Goal: Information Seeking & Learning: Learn about a topic

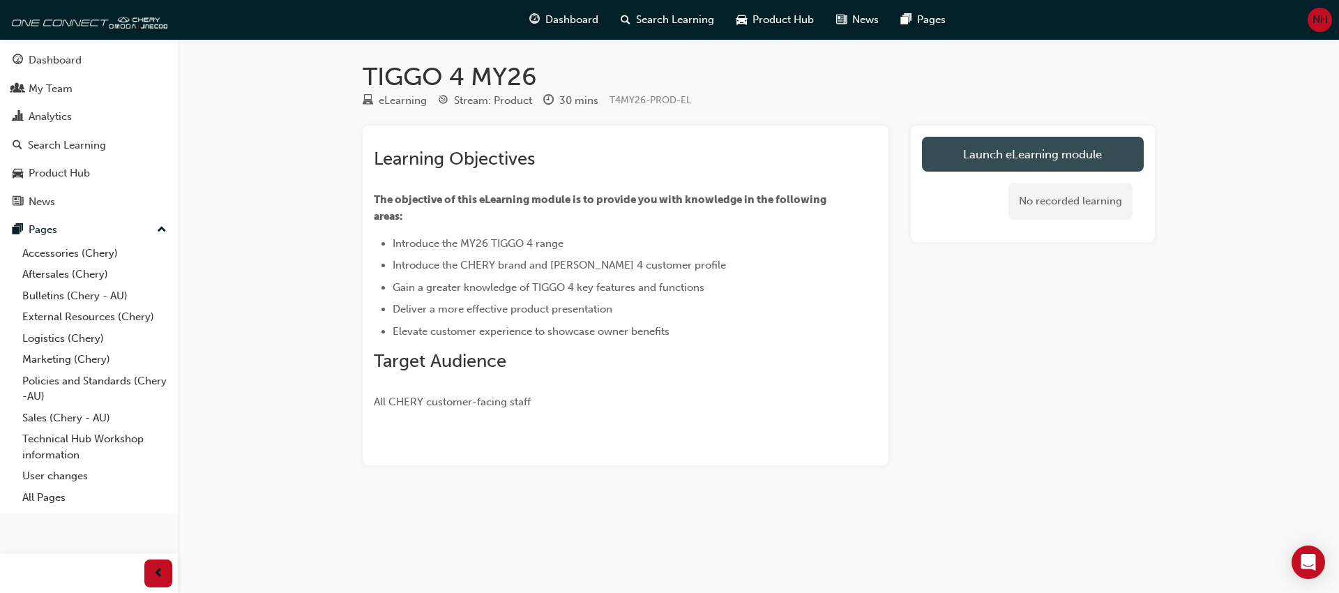
click at [985, 156] on link "Launch eLearning module" at bounding box center [1033, 154] width 222 height 35
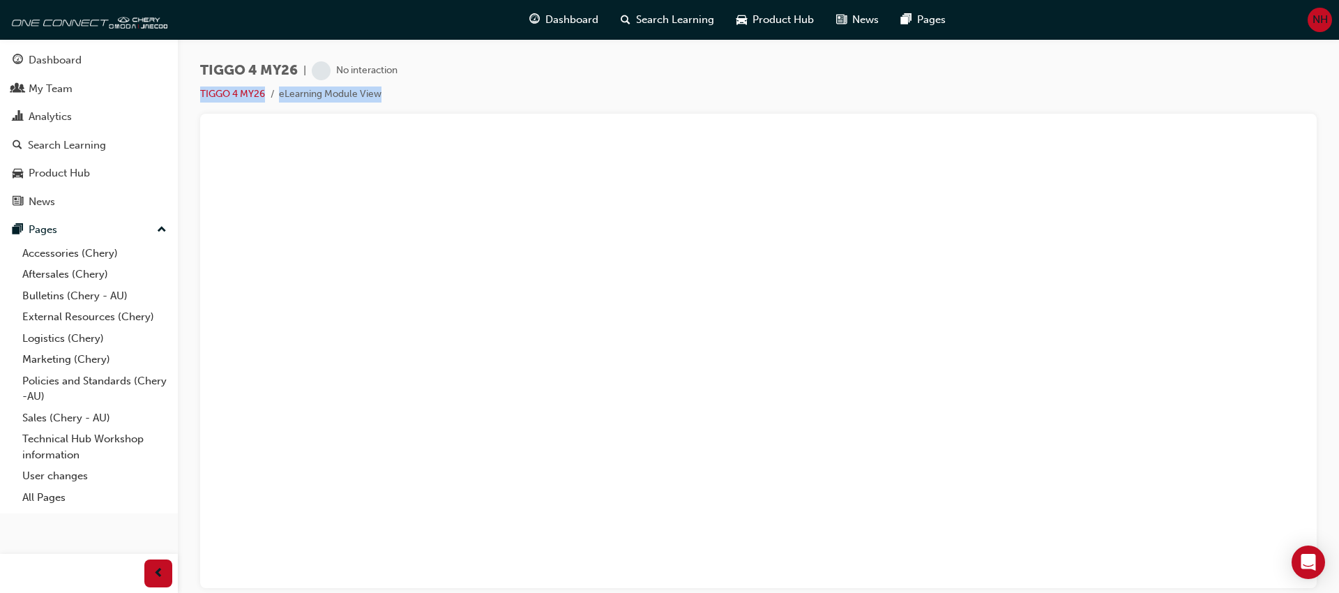
drag, startPoint x: 527, startPoint y: 86, endPoint x: 518, endPoint y: 86, distance: 9.1
click at [527, 85] on div "TIGGO 4 MY26 | No interaction TIGGO 4 MY26 eLearning Module View" at bounding box center [758, 87] width 1116 height 52
click at [227, 94] on link "TIGGO 4 MY26" at bounding box center [232, 94] width 65 height 12
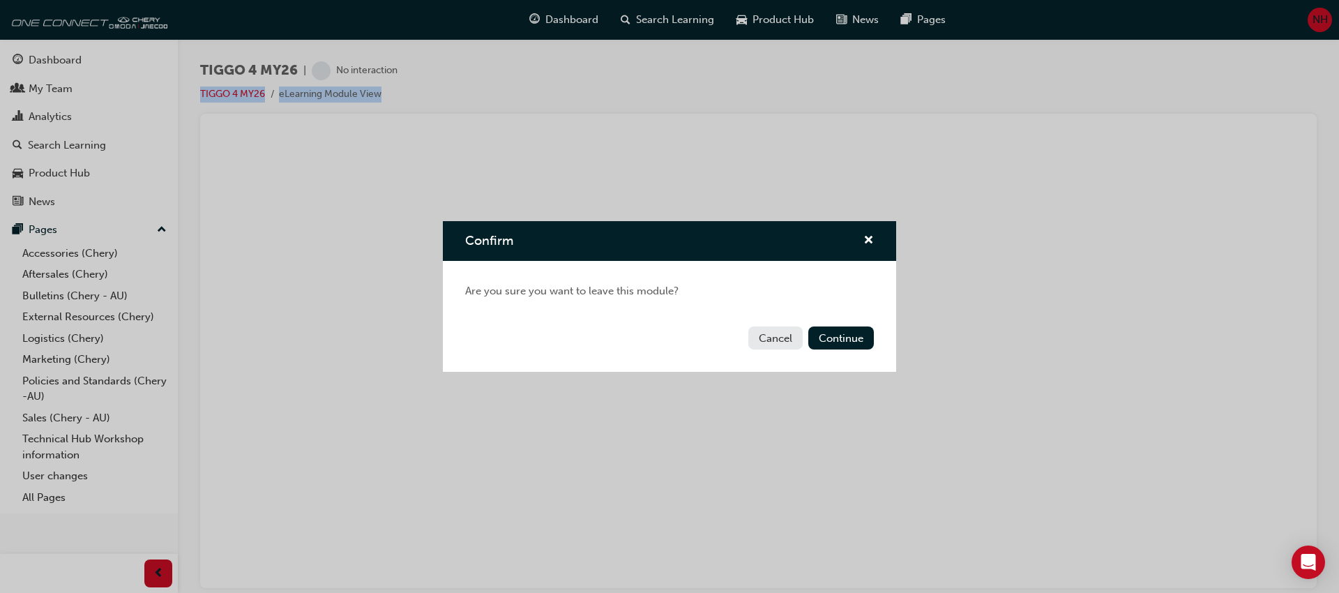
click at [767, 339] on button "Cancel" at bounding box center [775, 337] width 54 height 23
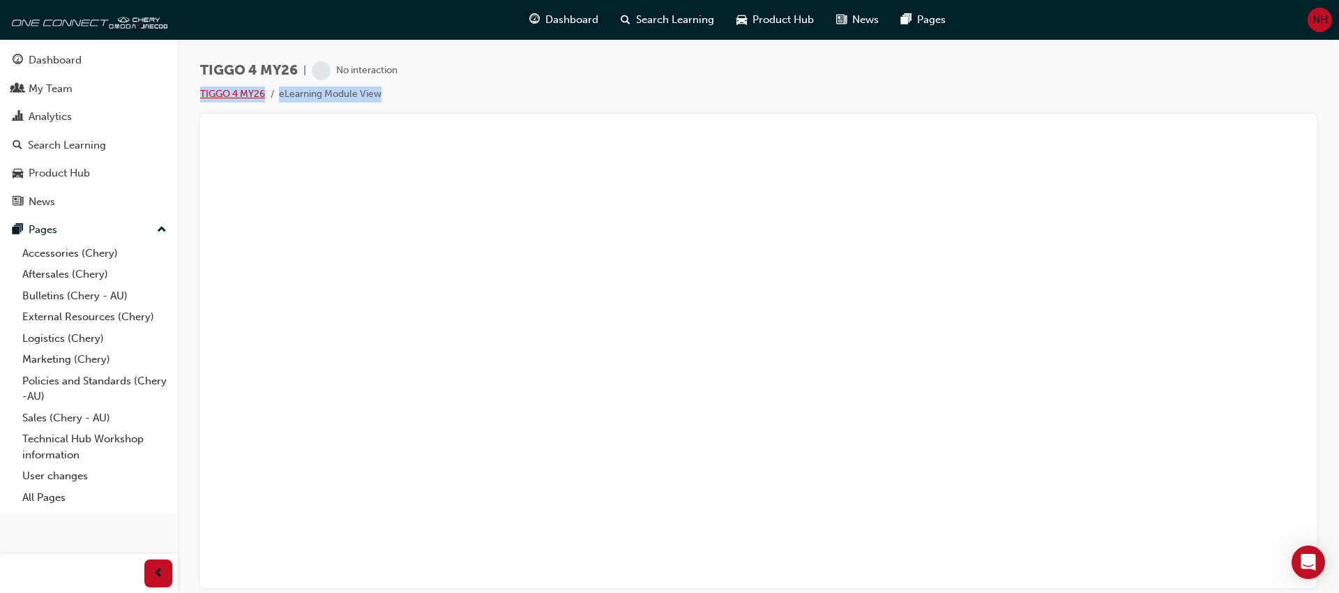
click at [249, 93] on link "TIGGO 4 MY26" at bounding box center [232, 94] width 65 height 12
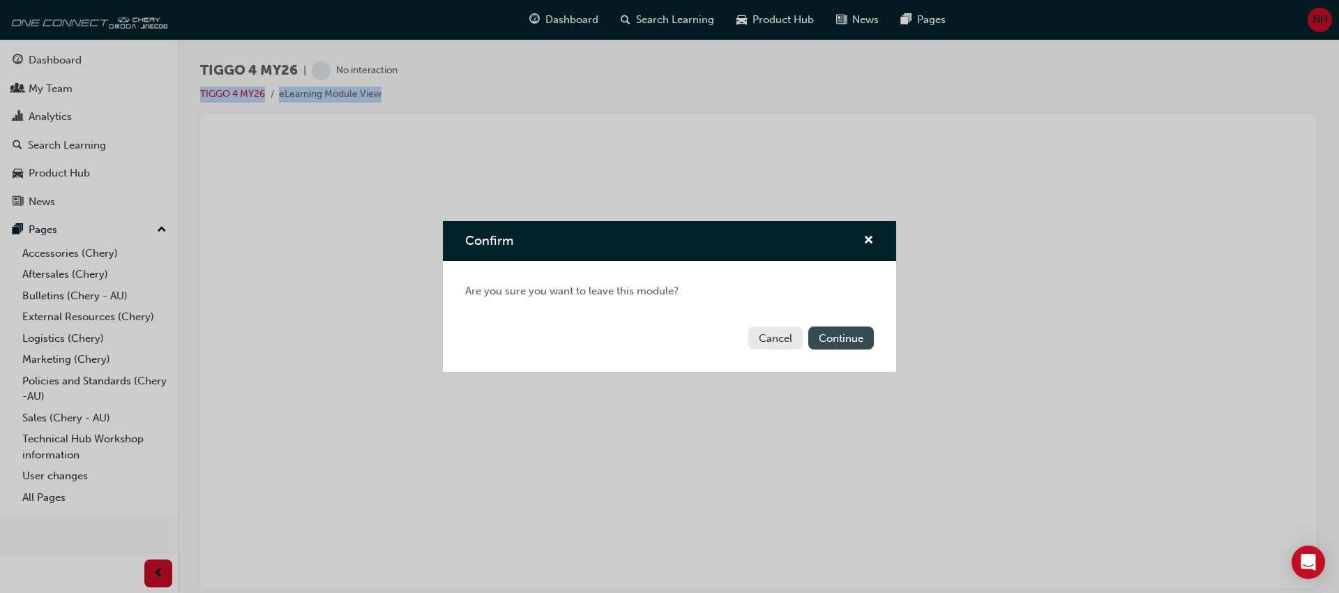
click at [843, 338] on button "Continue" at bounding box center [841, 337] width 66 height 23
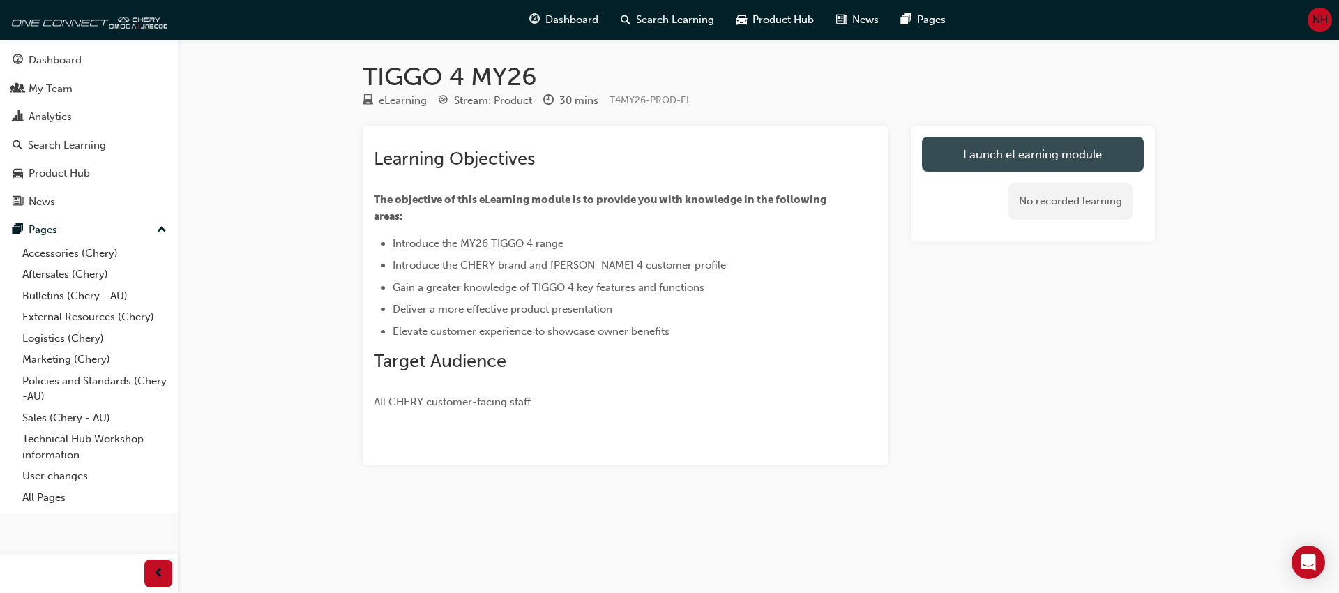
click at [1058, 160] on link "Launch eLearning module" at bounding box center [1033, 154] width 222 height 35
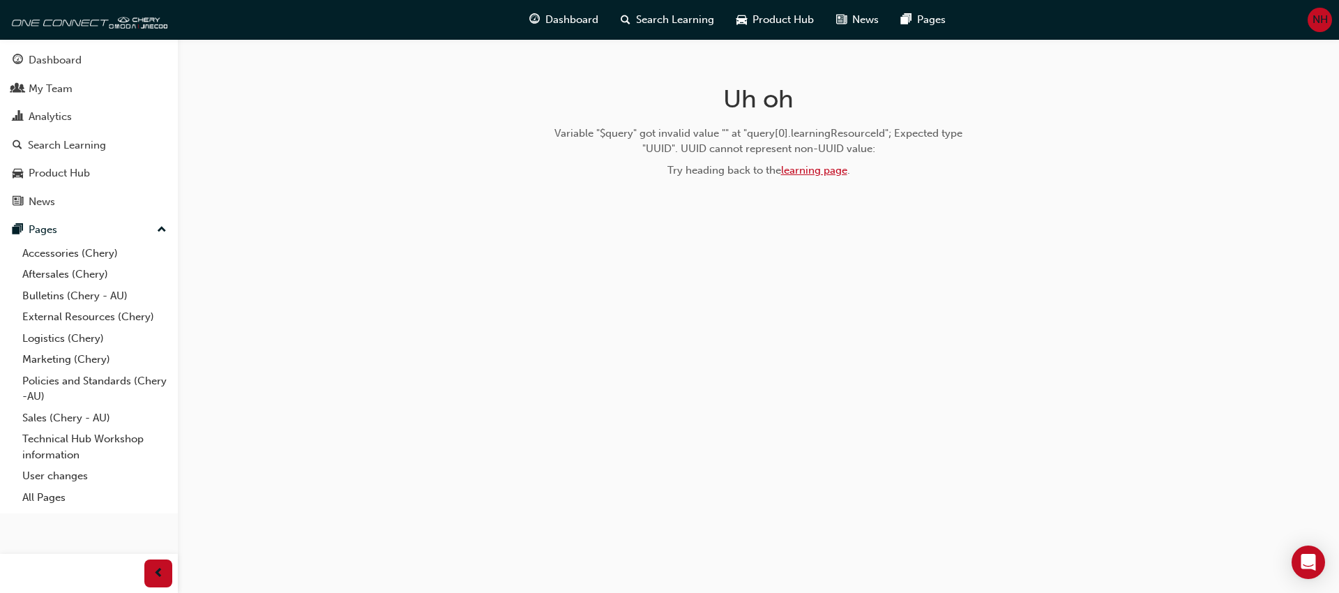
click at [825, 174] on link "learning page" at bounding box center [814, 170] width 66 height 13
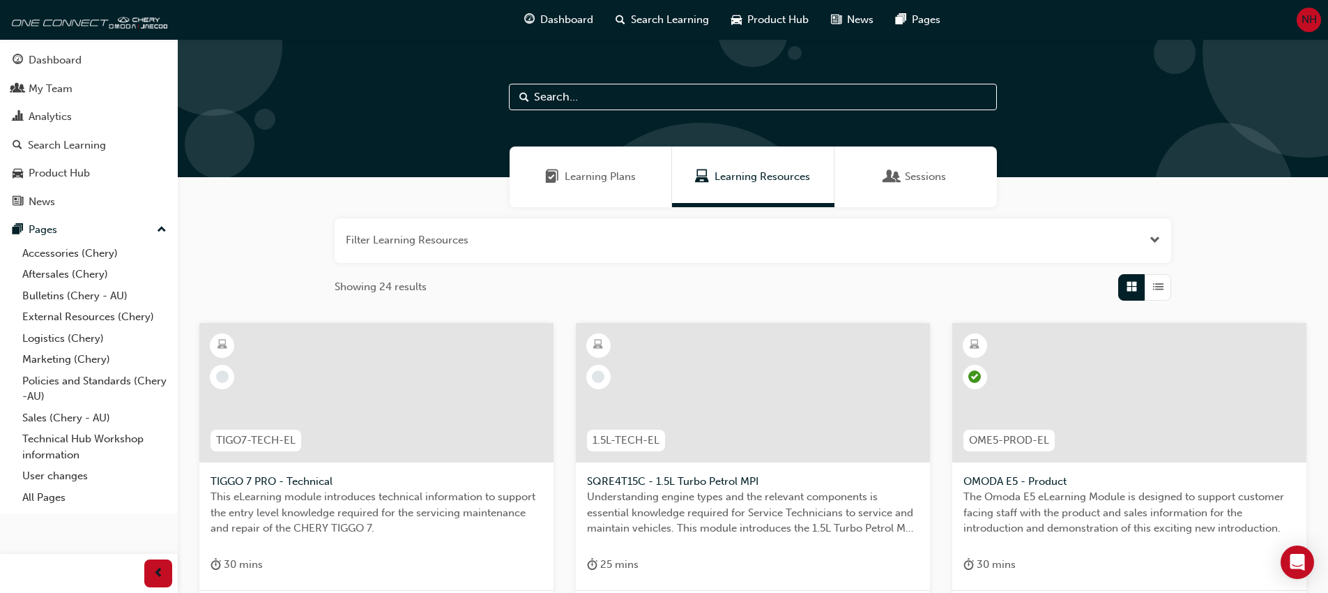
click at [571, 175] on span "Learning Plans" at bounding box center [600, 177] width 71 height 16
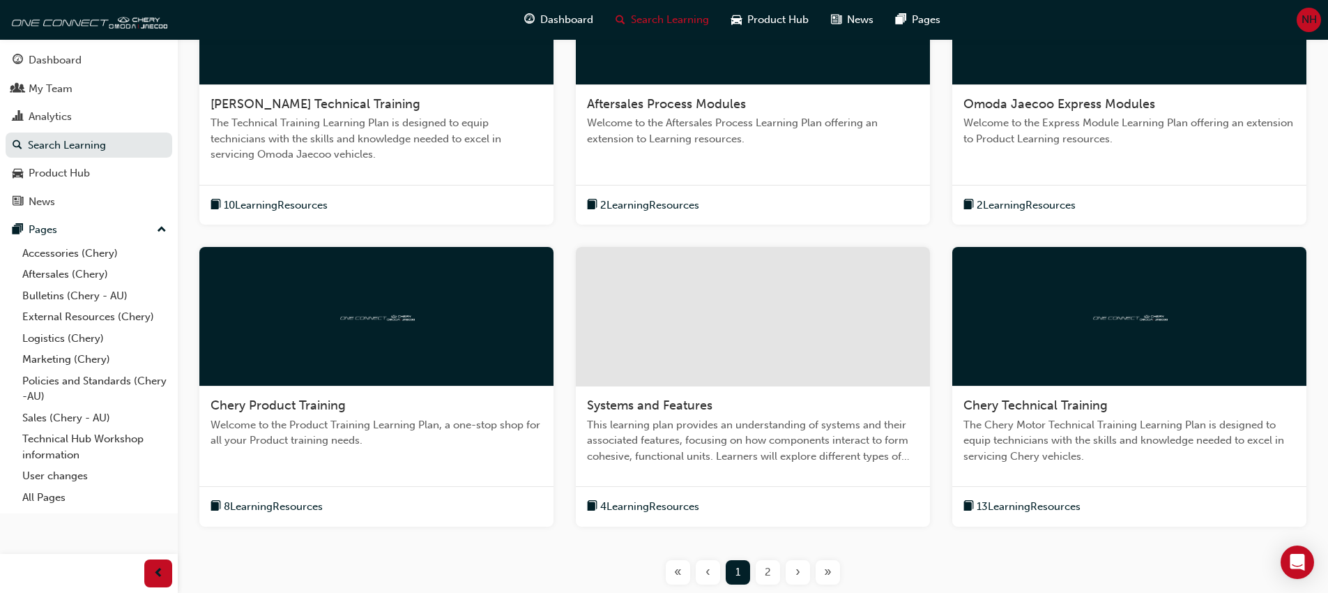
scroll to position [386, 0]
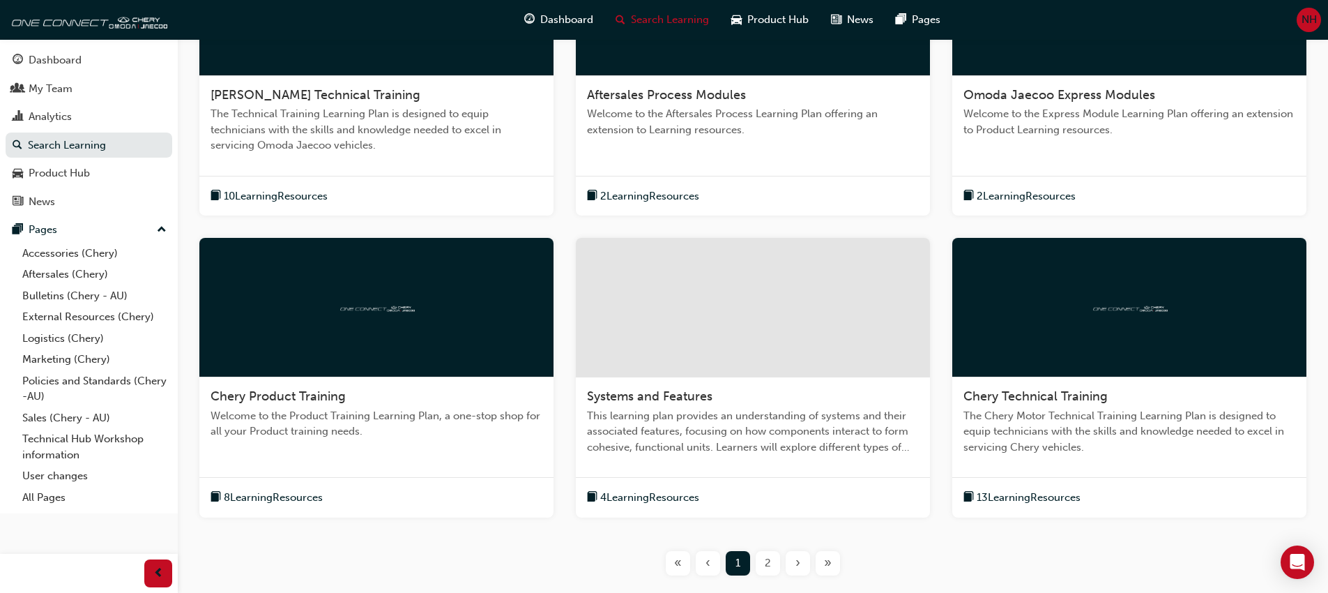
click at [286, 496] on span "8 Learning Resources" at bounding box center [273, 498] width 99 height 16
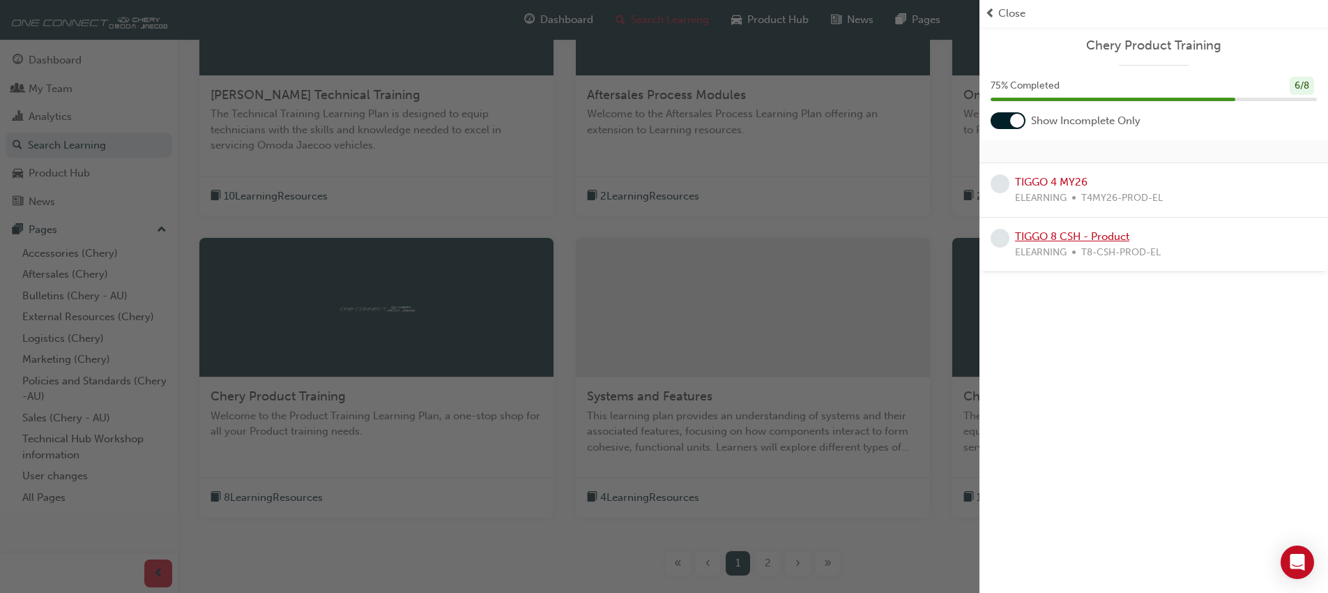
click at [1041, 238] on link "TIGGO 8 CSH - Product" at bounding box center [1072, 236] width 114 height 13
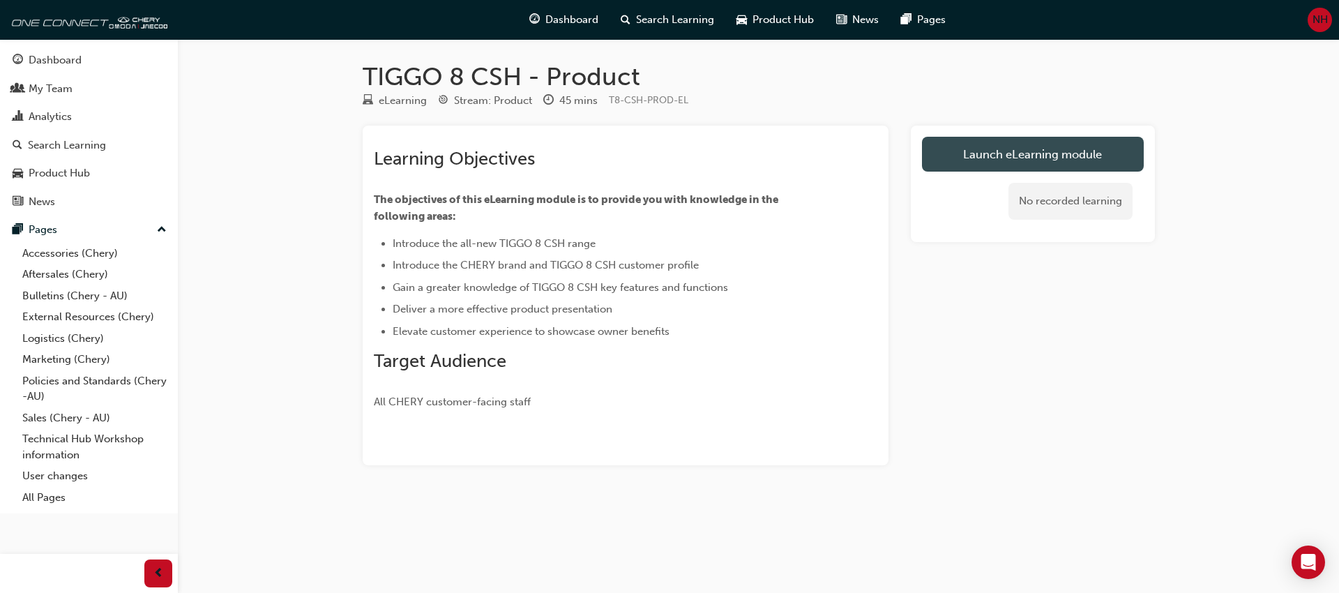
click at [996, 159] on link "Launch eLearning module" at bounding box center [1033, 154] width 222 height 35
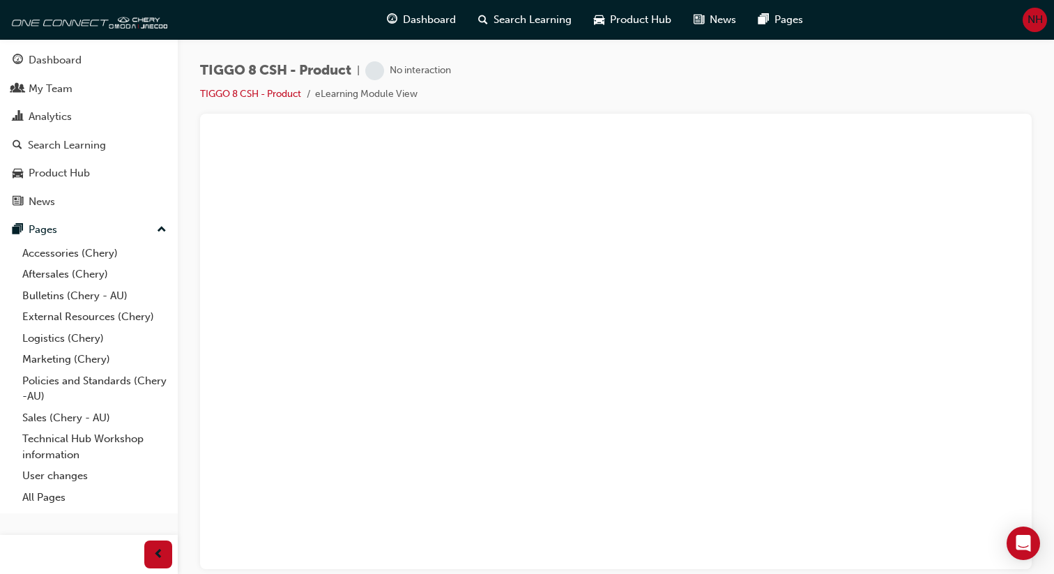
click at [340, 94] on li "eLearning Module View" at bounding box center [366, 94] width 103 height 16
click at [356, 97] on li "eLearning Module View" at bounding box center [366, 94] width 103 height 16
click at [377, 98] on li "eLearning Module View" at bounding box center [366, 94] width 103 height 16
click at [413, 92] on li "eLearning Module View" at bounding box center [366, 94] width 103 height 16
click at [418, 96] on li "eLearning Module View" at bounding box center [366, 94] width 103 height 16
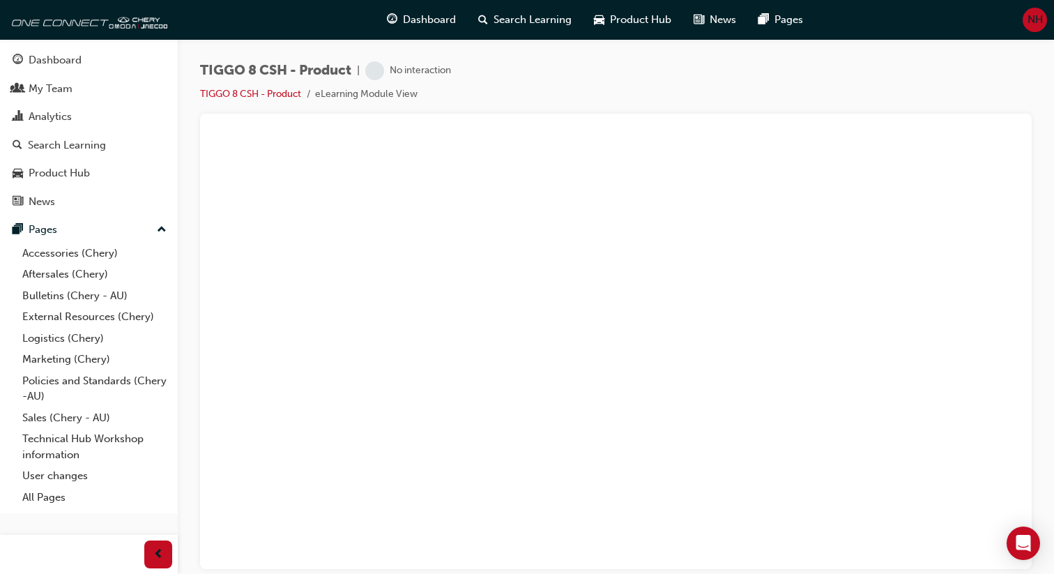
click at [338, 96] on li "eLearning Module View" at bounding box center [366, 94] width 103 height 16
click at [380, 71] on span "learningRecordVerb_NONE-icon" at bounding box center [374, 70] width 19 height 19
click at [415, 71] on div "No interaction" at bounding box center [420, 70] width 61 height 13
click at [1029, 540] on icon "Open Intercom Messenger" at bounding box center [1023, 543] width 16 height 18
click at [788, 73] on div "TIGGO 8 CSH - Product | No interaction TIGGO 8 CSH - Product eLearning Module V…" at bounding box center [616, 87] width 832 height 52
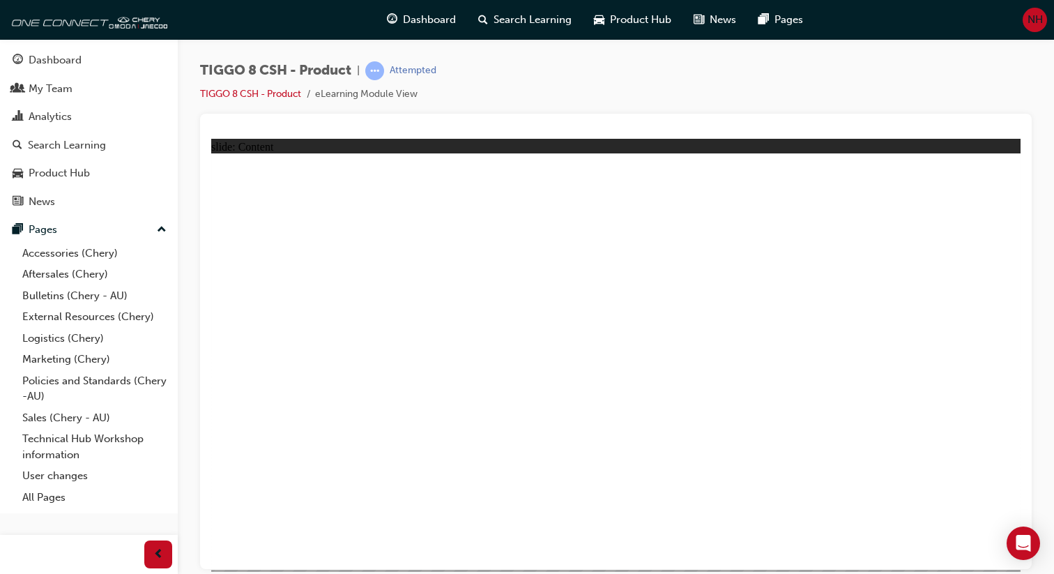
drag, startPoint x: 460, startPoint y: 321, endPoint x: 581, endPoint y: 320, distance: 121.3
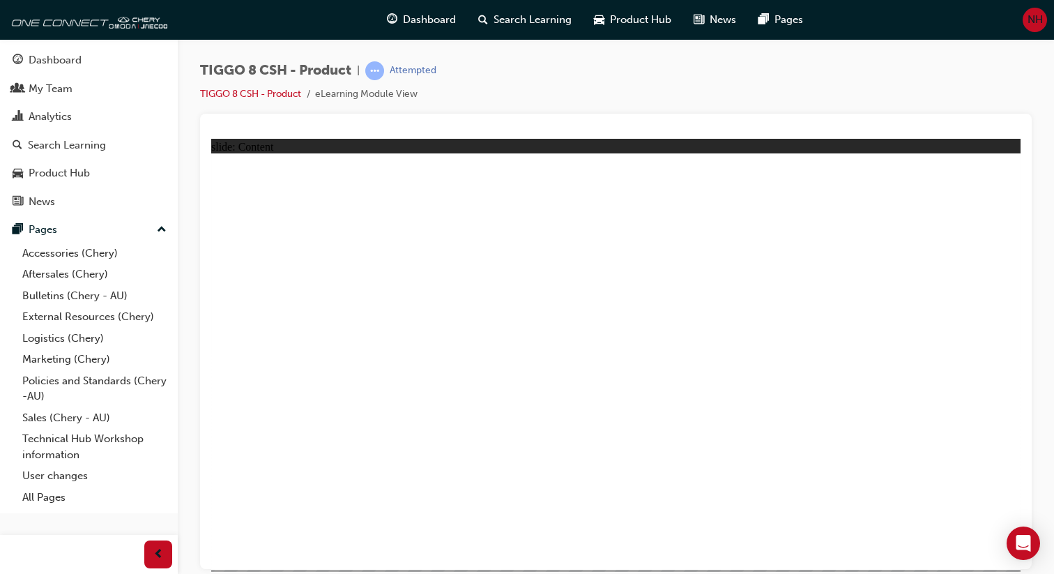
drag, startPoint x: 902, startPoint y: 321, endPoint x: 914, endPoint y: 357, distance: 38.4
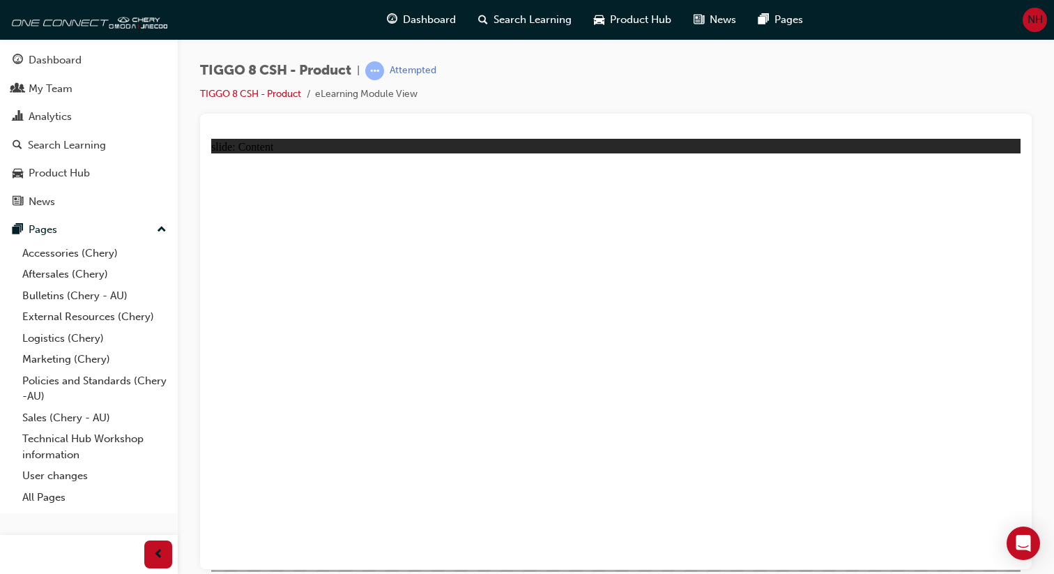
drag, startPoint x: 484, startPoint y: 333, endPoint x: 483, endPoint y: 320, distance: 13.3
drag, startPoint x: 487, startPoint y: 263, endPoint x: 490, endPoint y: 238, distance: 24.6
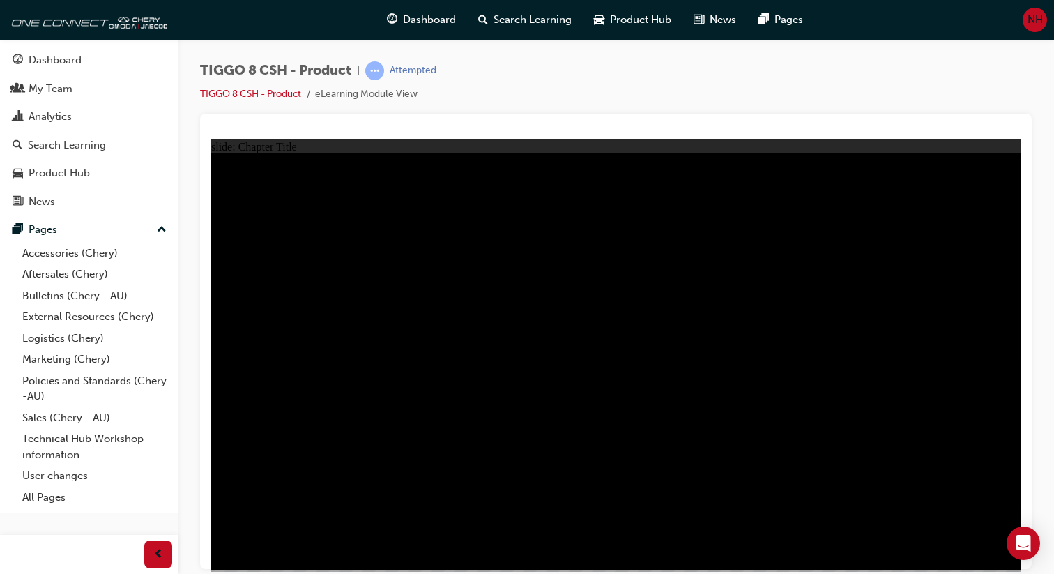
drag, startPoint x: 717, startPoint y: 284, endPoint x: 331, endPoint y: 319, distance: 387.2
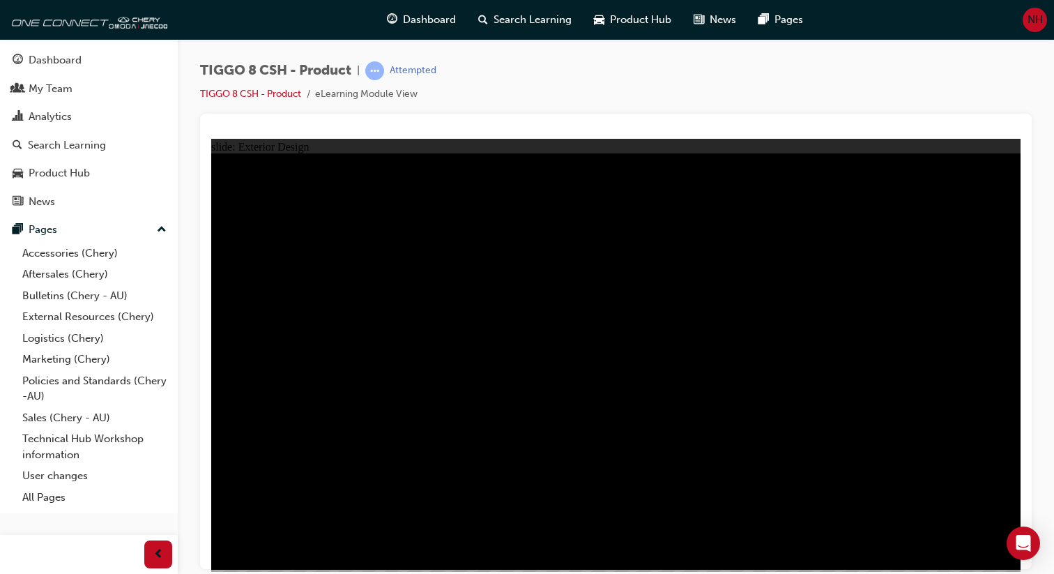
drag, startPoint x: 337, startPoint y: 334, endPoint x: 386, endPoint y: 319, distance: 51.0
type input "18.05"
drag, startPoint x: 257, startPoint y: 200, endPoint x: 359, endPoint y: 211, distance: 103.1
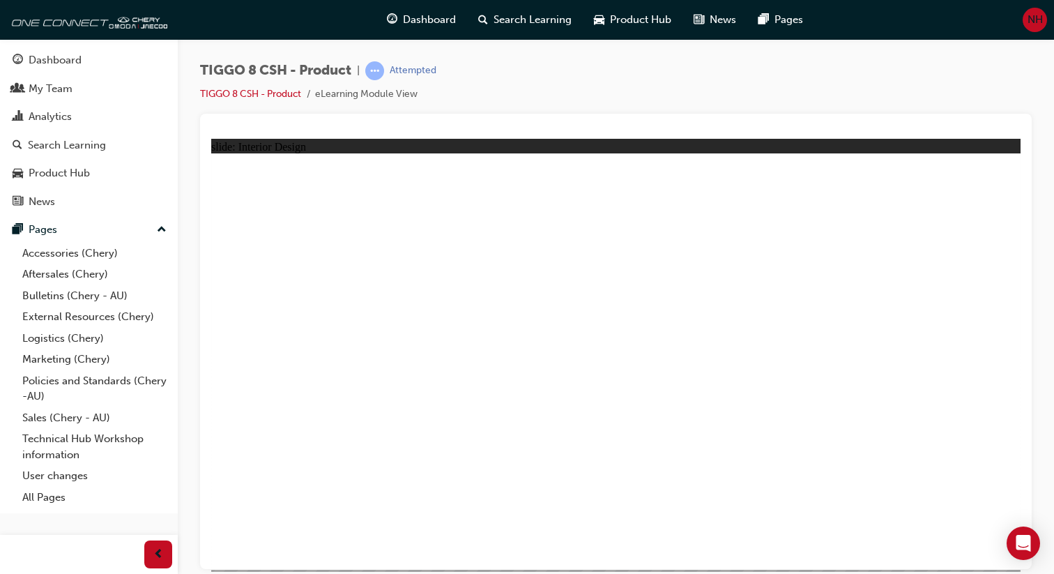
drag, startPoint x: 878, startPoint y: 337, endPoint x: 784, endPoint y: 355, distance: 95.2
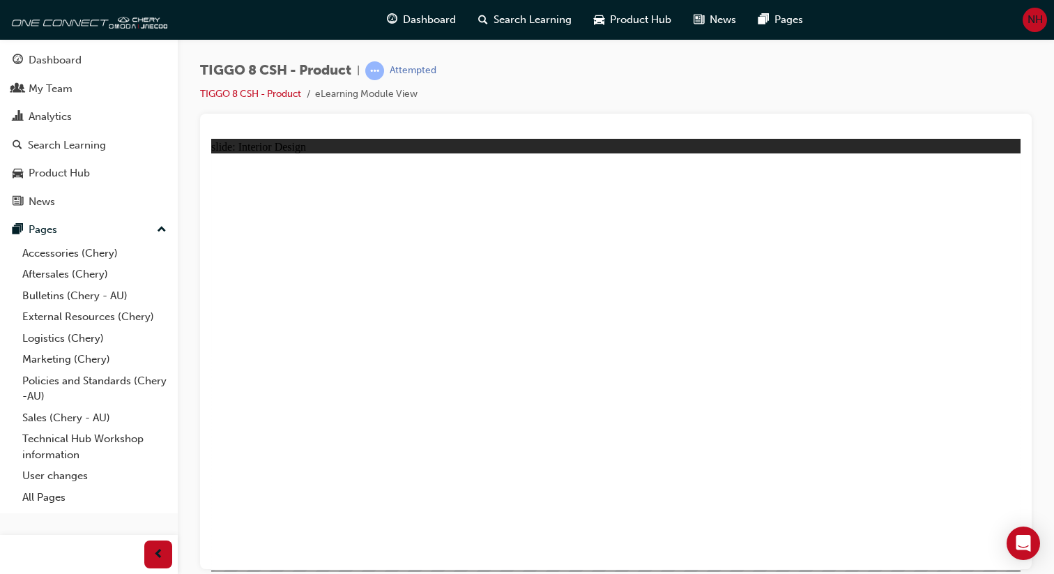
drag, startPoint x: 982, startPoint y: 174, endPoint x: 976, endPoint y: 179, distance: 8.0
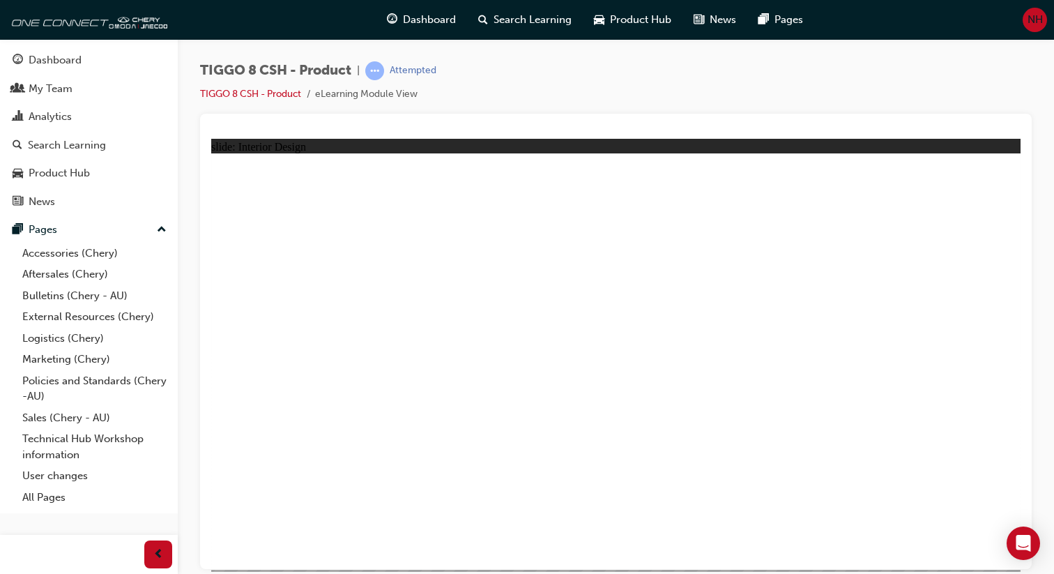
drag, startPoint x: 522, startPoint y: 439, endPoint x: 533, endPoint y: 432, distance: 12.6
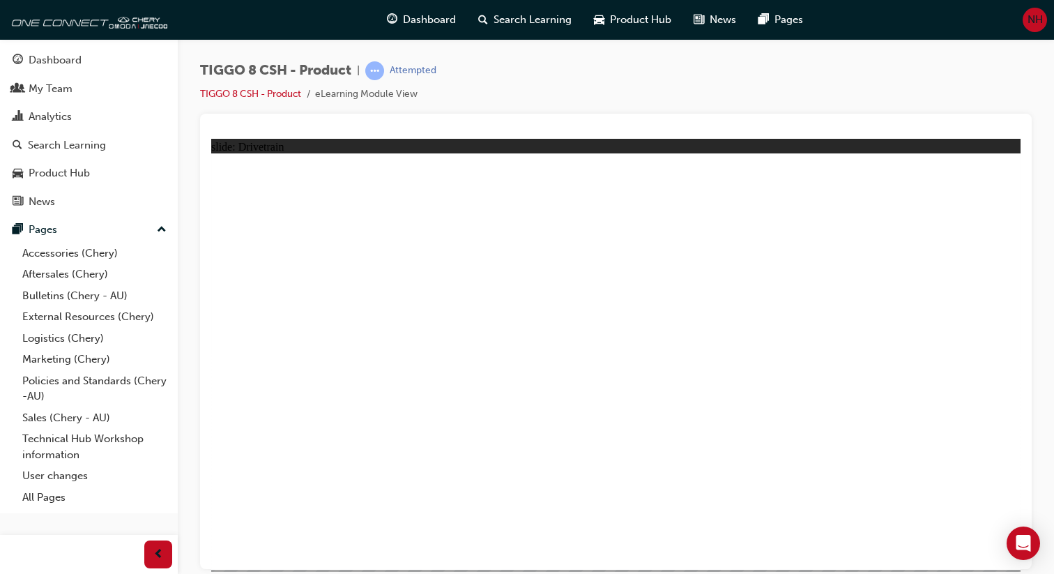
type input "24"
drag, startPoint x: 275, startPoint y: 341, endPoint x: 449, endPoint y: 340, distance: 173.6
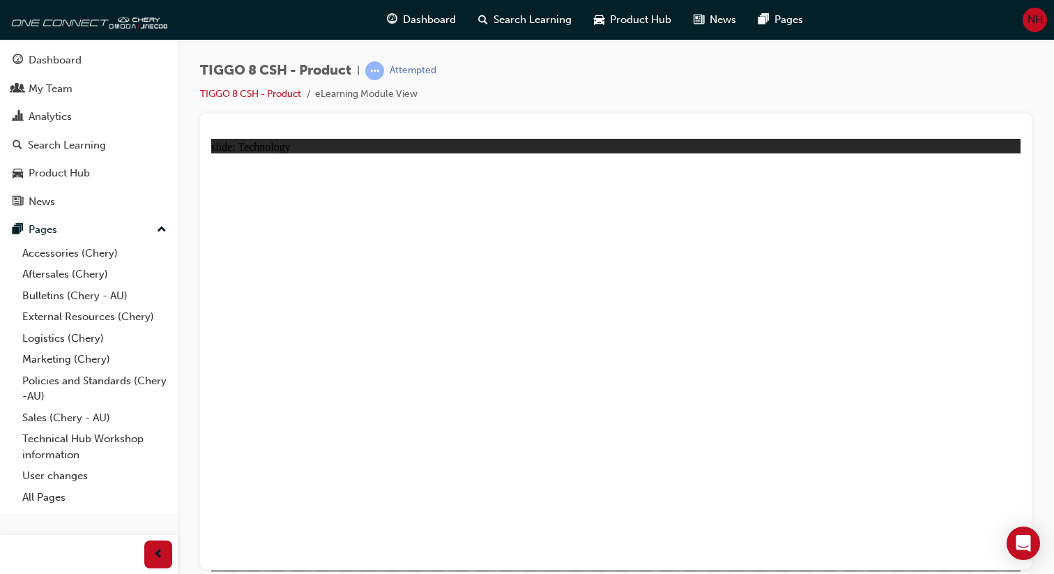
drag, startPoint x: 588, startPoint y: 382, endPoint x: 490, endPoint y: 422, distance: 106.1
